Goal: Information Seeking & Learning: Check status

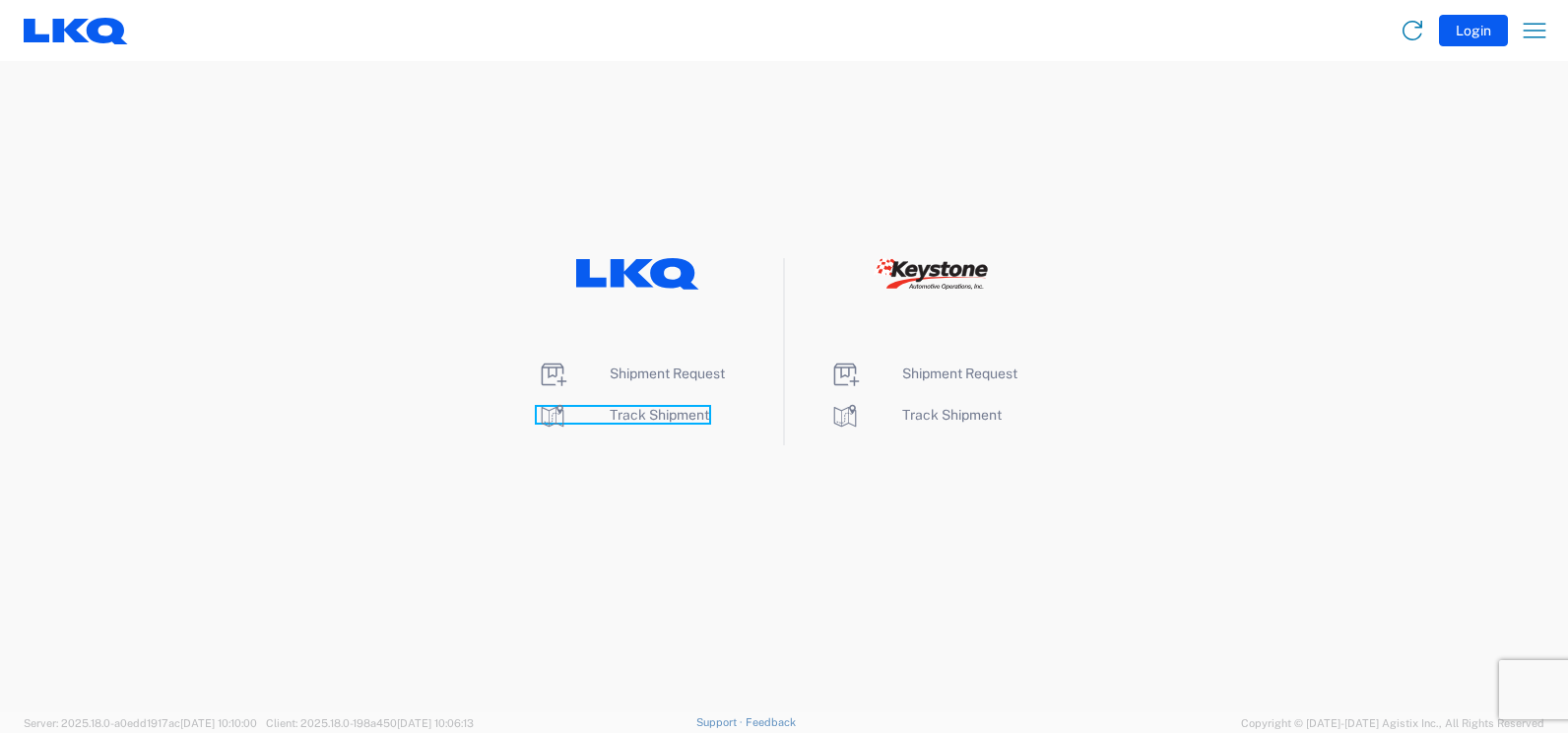
click at [643, 407] on span "Track Shipment" at bounding box center [659, 415] width 100 height 16
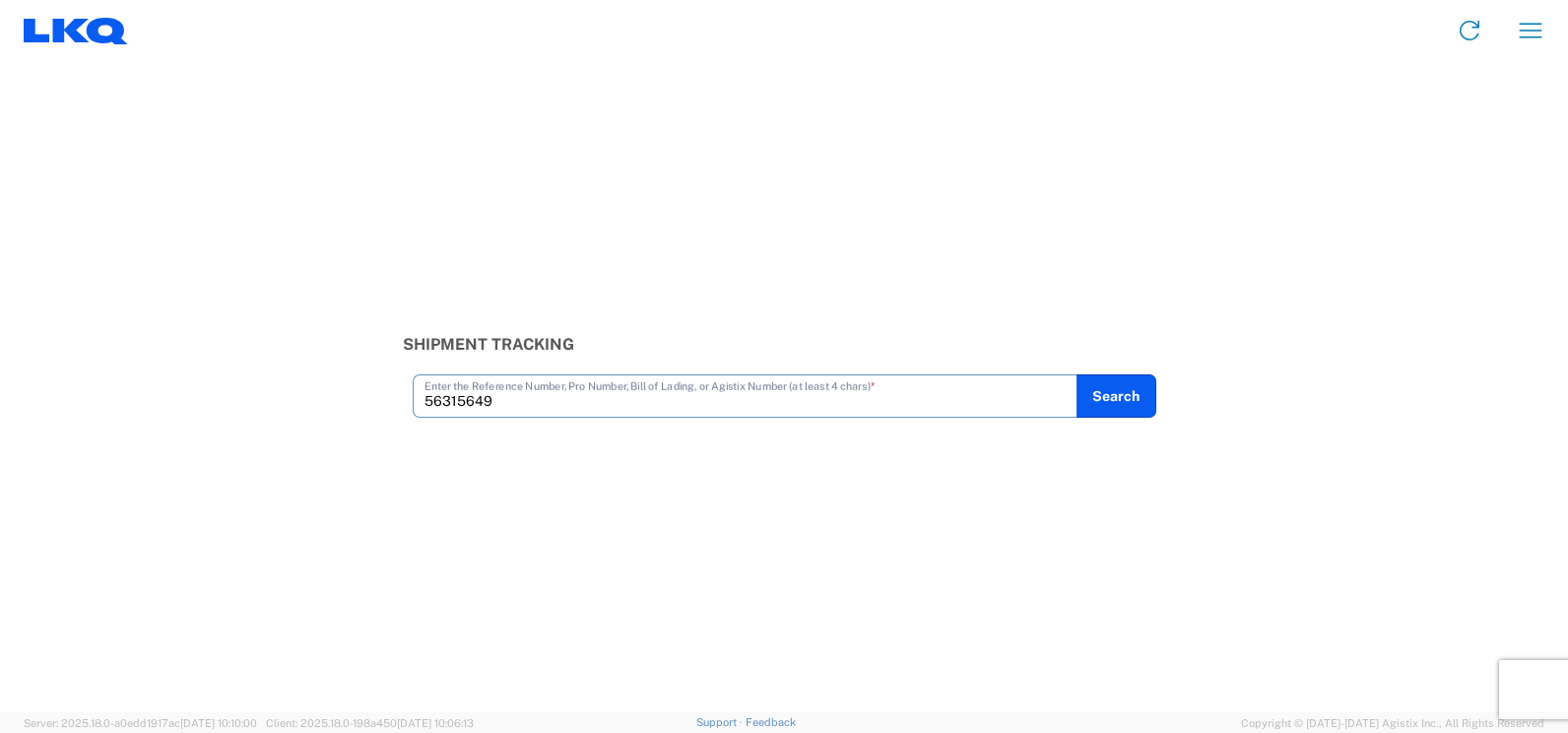
type input "56315649"
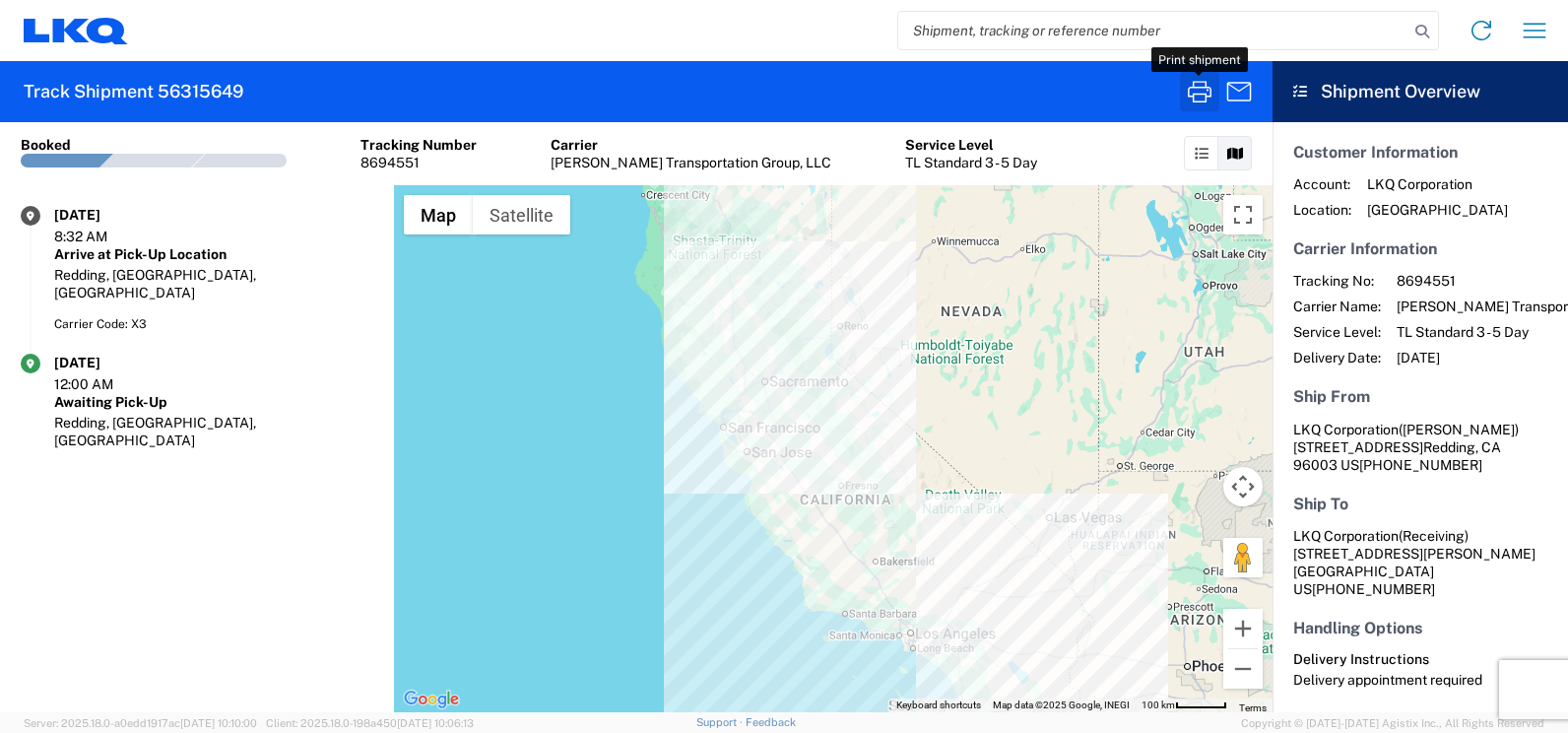
click at [1201, 103] on icon "button" at bounding box center [1200, 92] width 32 height 32
